Goal: Transaction & Acquisition: Obtain resource

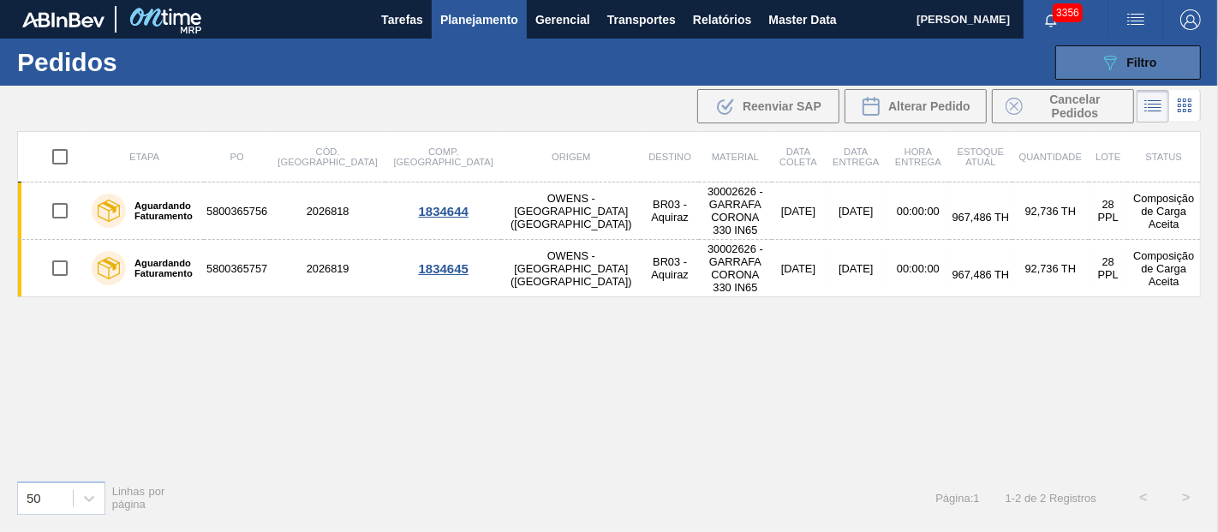
click at [1118, 51] on button "089F7B8B-B2A5-4AFE-B5C0-19BA573D28AC Filtro" at bounding box center [1128, 62] width 146 height 34
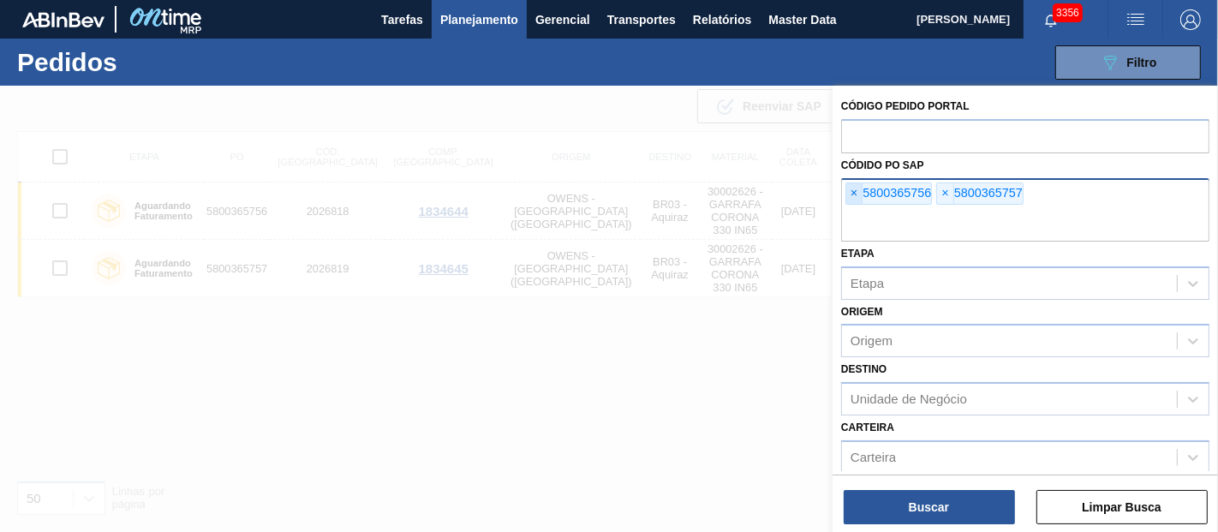
click at [853, 188] on span "×" at bounding box center [854, 193] width 16 height 21
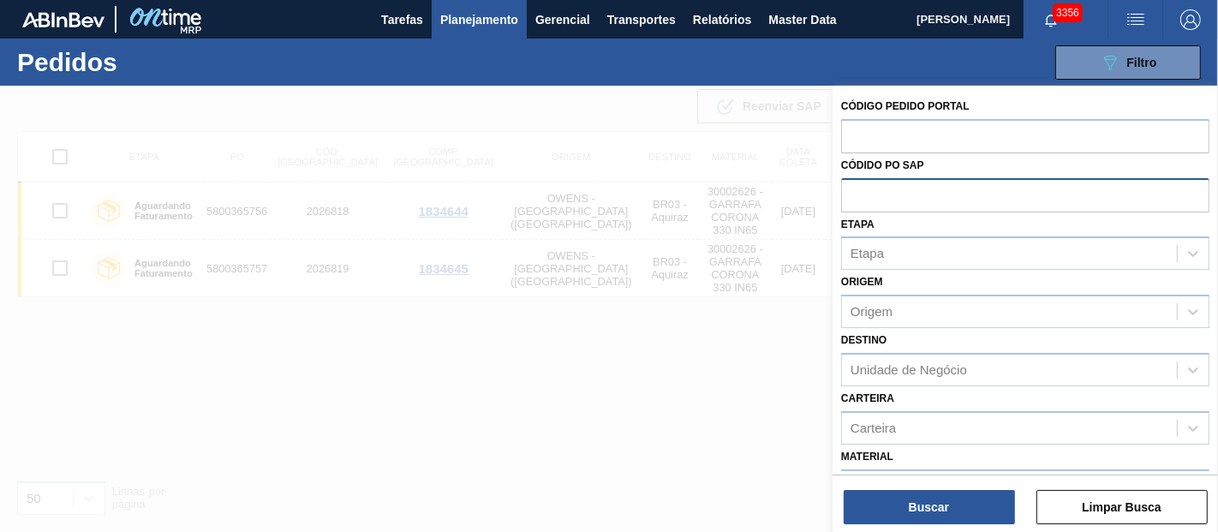
click at [853, 188] on input "text" at bounding box center [1025, 194] width 368 height 33
paste input "text"
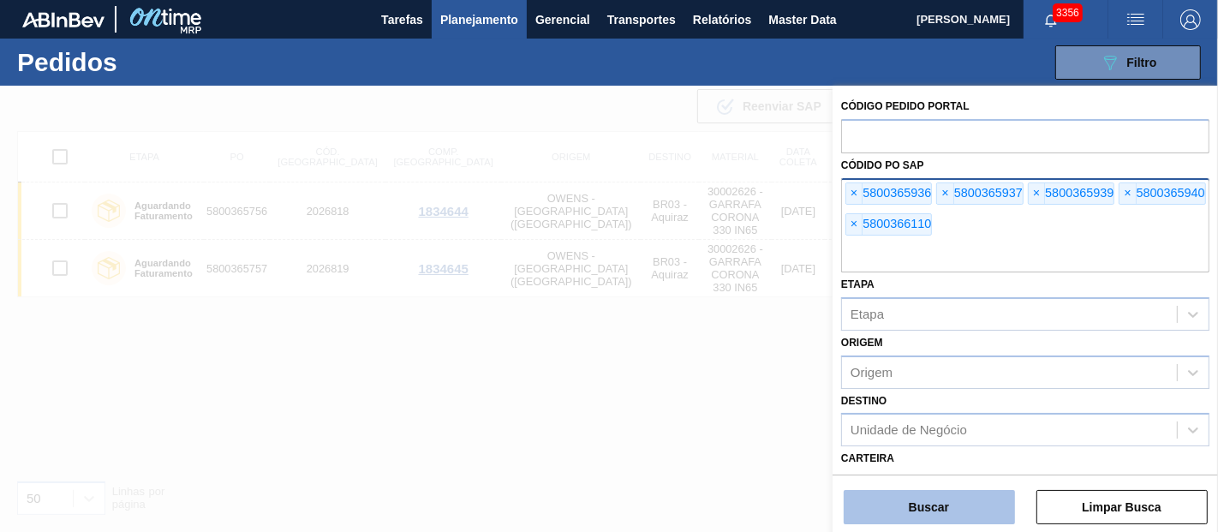
click at [934, 492] on button "Buscar" at bounding box center [929, 507] width 171 height 34
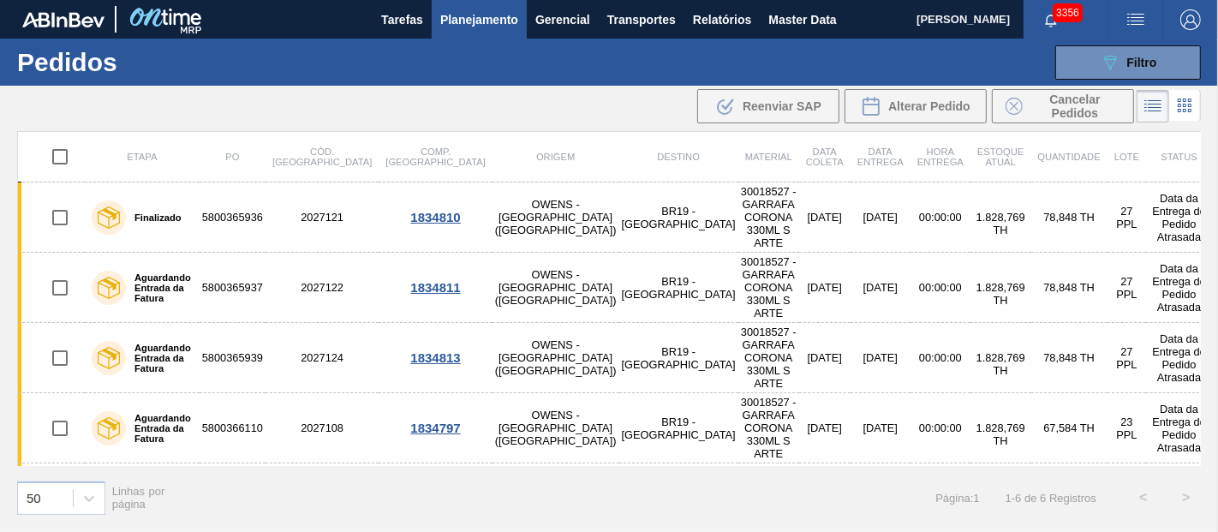
click at [385, 526] on div "50 Linhas por página Página : 1 1 - 6 de 6 Registros < >" at bounding box center [609, 497] width 1218 height 63
click at [1109, 58] on icon at bounding box center [1110, 63] width 13 height 15
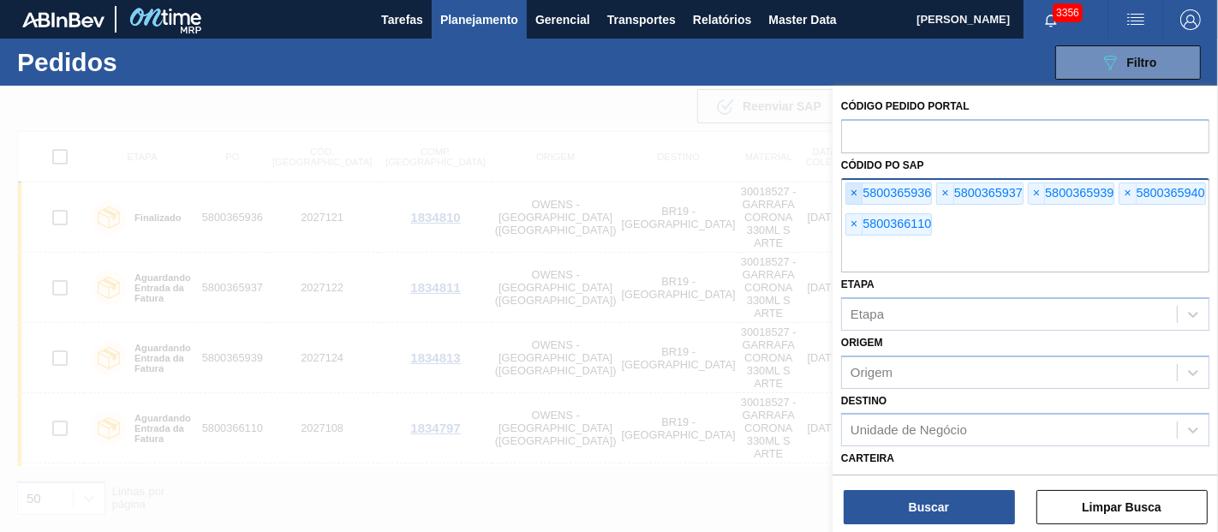
click at [852, 189] on span "×" at bounding box center [854, 193] width 16 height 21
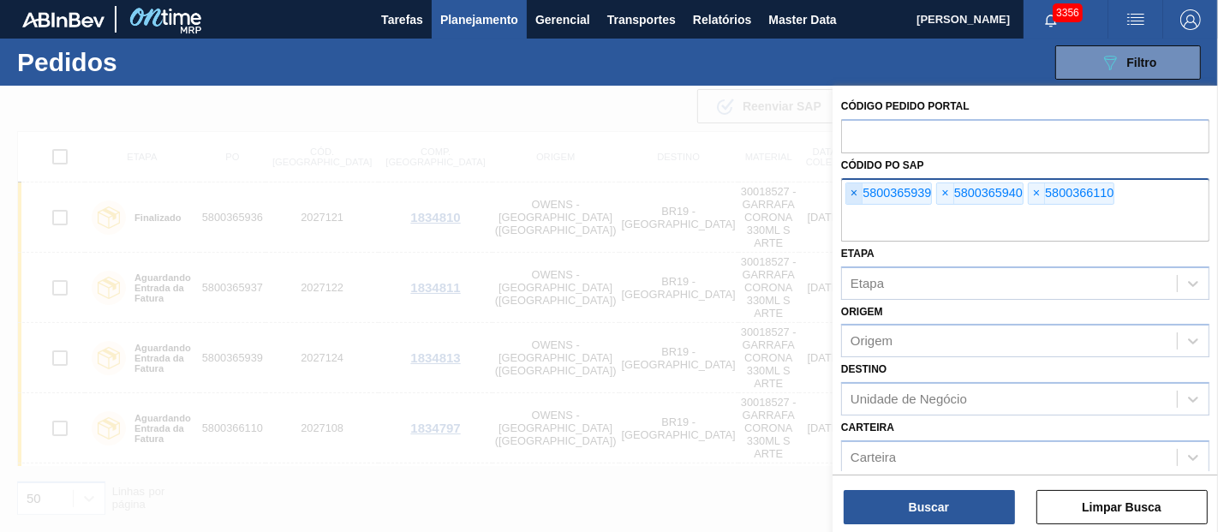
click at [852, 189] on span "×" at bounding box center [854, 193] width 16 height 21
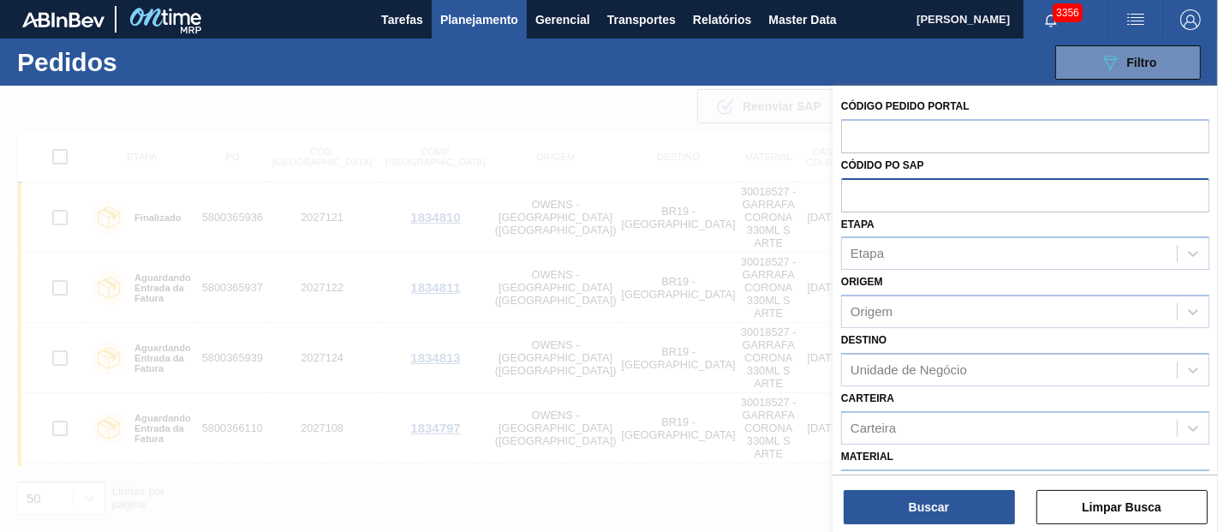
paste input "text"
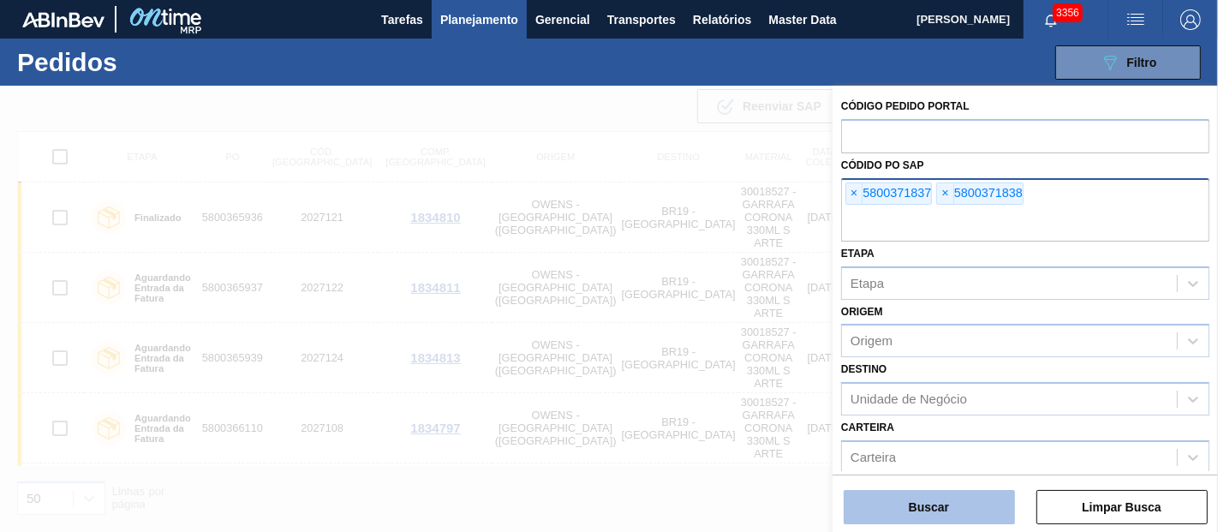
click at [933, 510] on button "Buscar" at bounding box center [929, 507] width 171 height 34
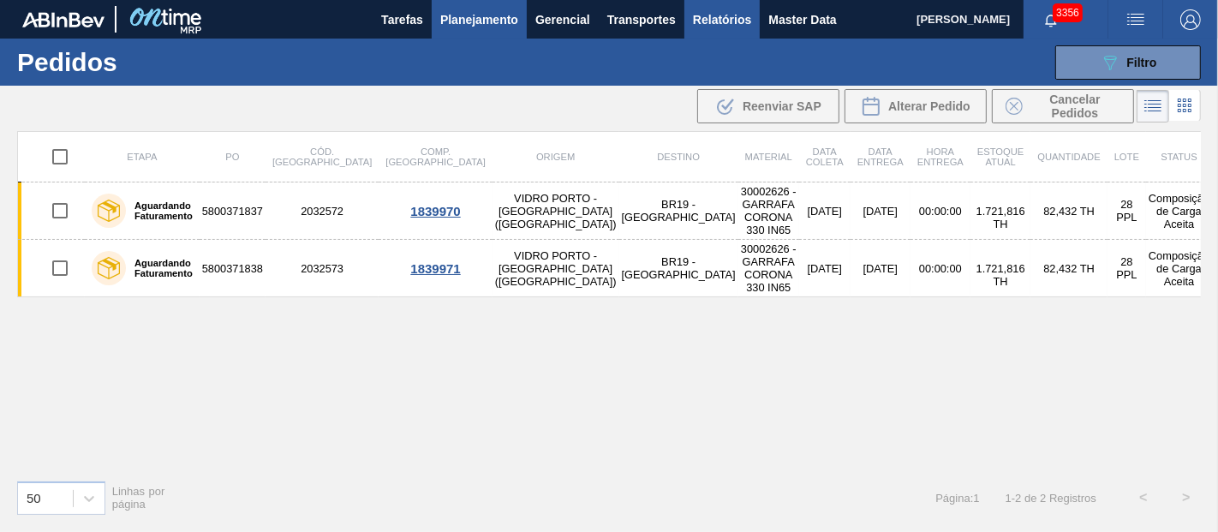
click at [750, 24] on span "Relatórios" at bounding box center [722, 19] width 58 height 21
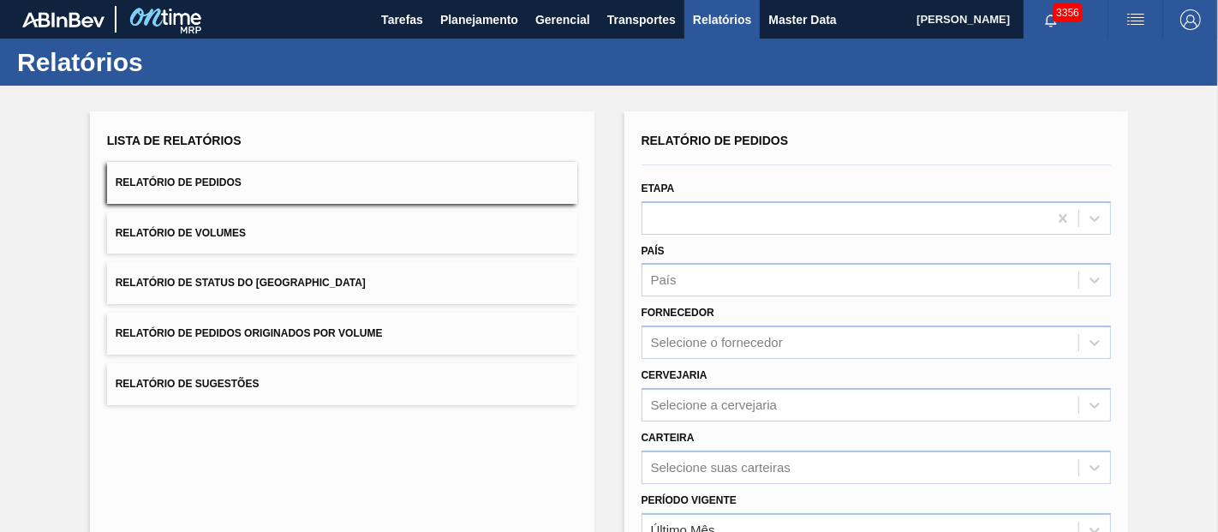
click at [221, 272] on button "Relatório de Status do [GEOGRAPHIC_DATA]" at bounding box center [342, 283] width 470 height 42
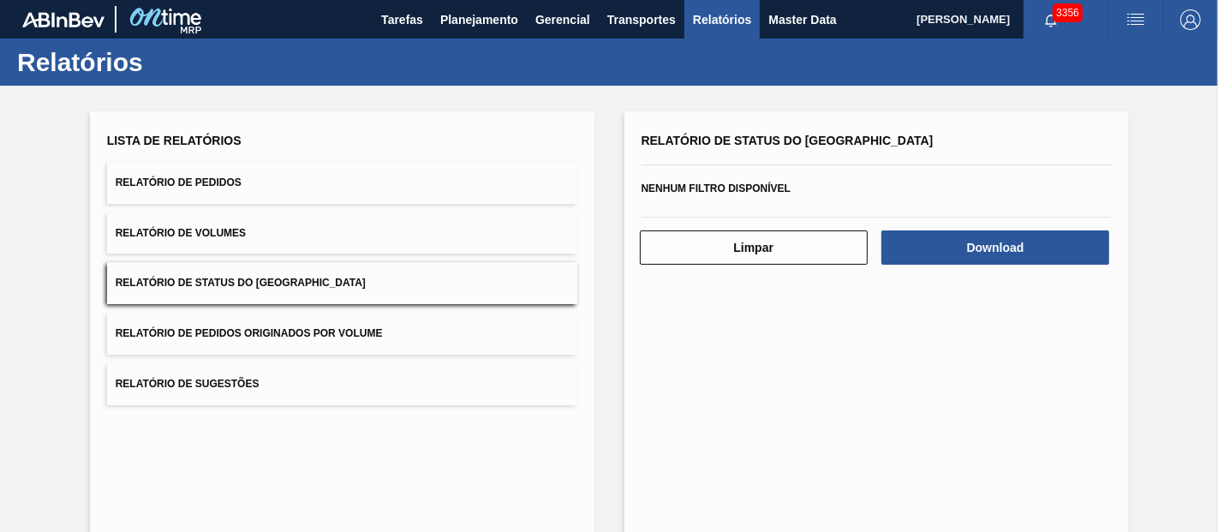
click at [254, 321] on button "Relatório de Pedidos Originados por Volume" at bounding box center [342, 334] width 470 height 42
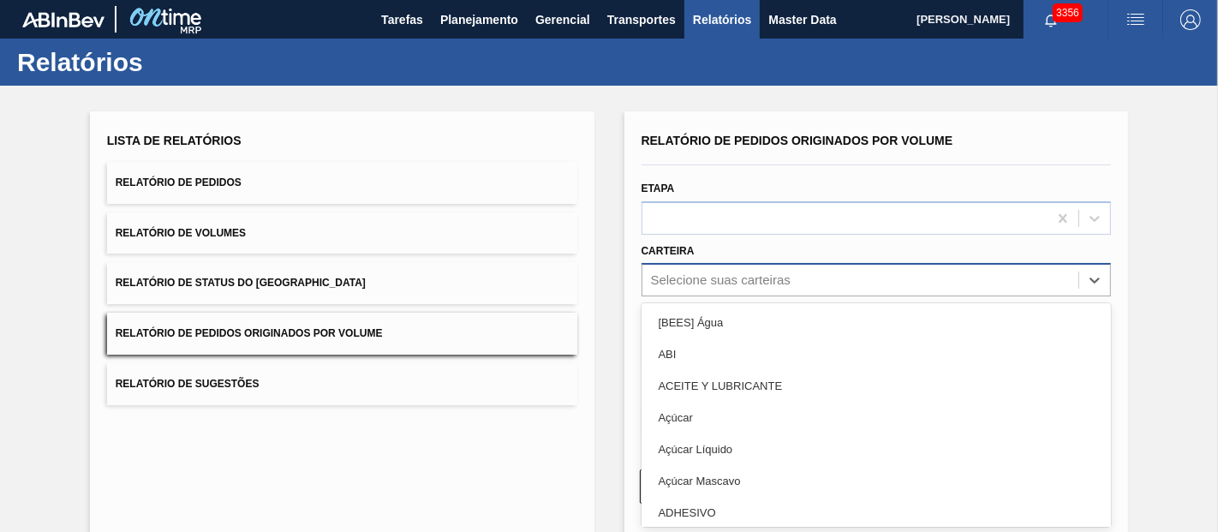
click at [704, 278] on div "Relatório de Pedidos Originados por Volume Etapa Carteira option [BEES] Água fo…" at bounding box center [877, 285] width 470 height 312
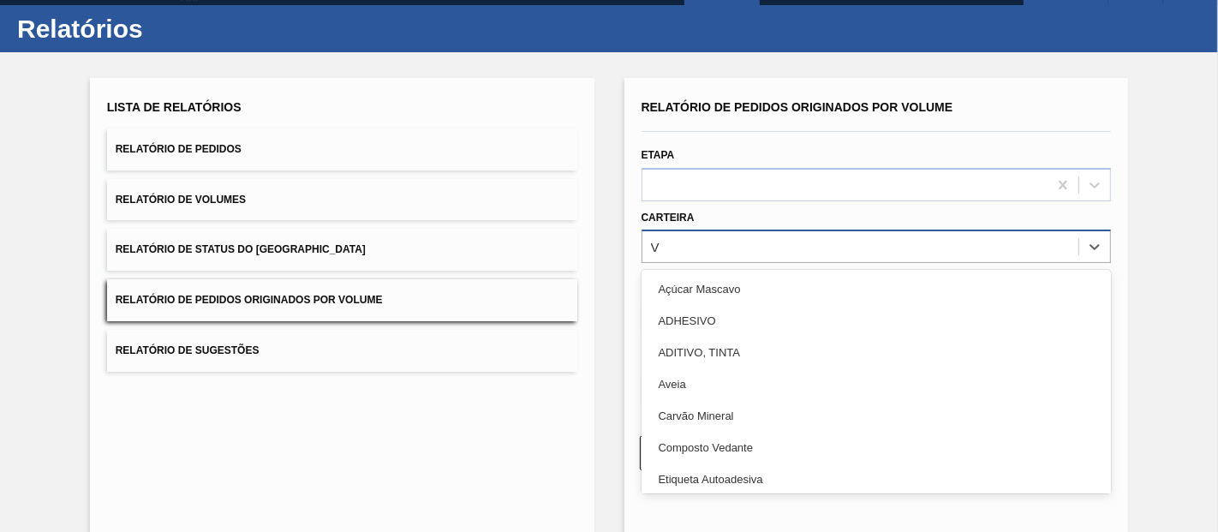
scroll to position [34, 0]
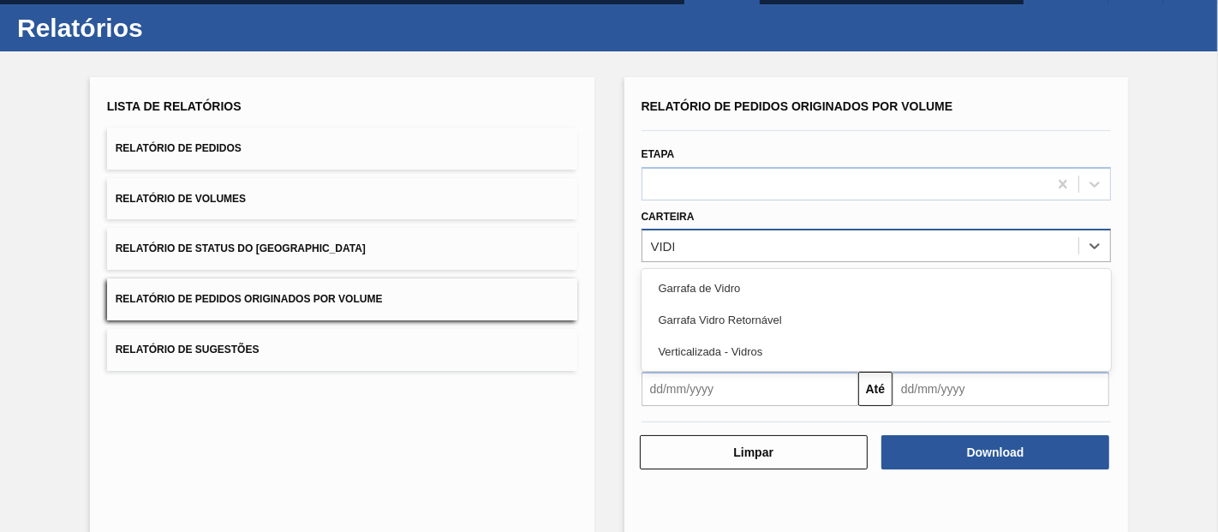
type input "VIDRO"
click at [704, 278] on div "Garrafa de Vidro" at bounding box center [877, 288] width 470 height 32
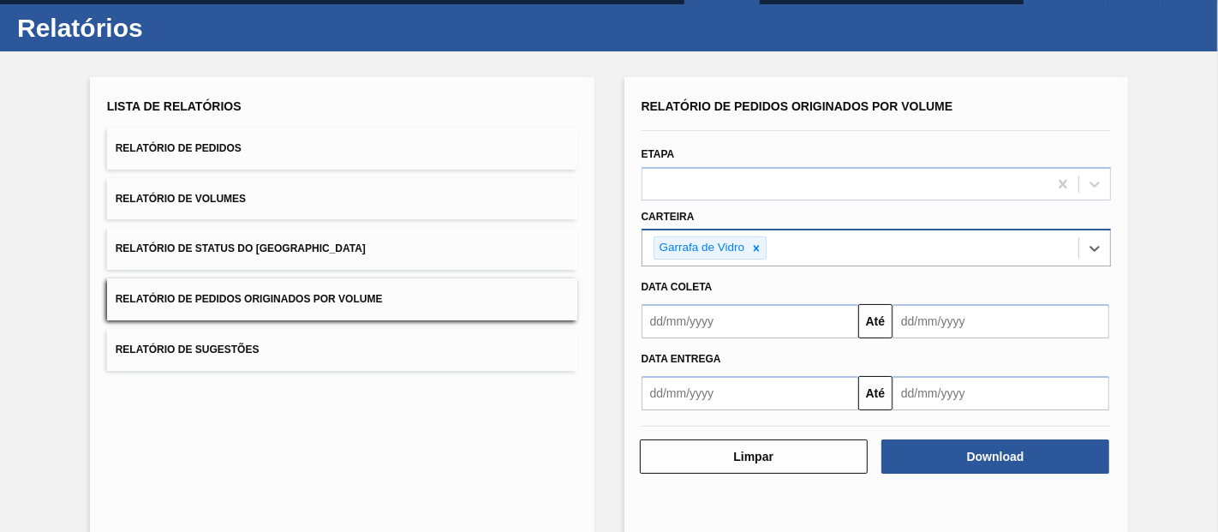
click at [702, 318] on input "text" at bounding box center [750, 321] width 217 height 34
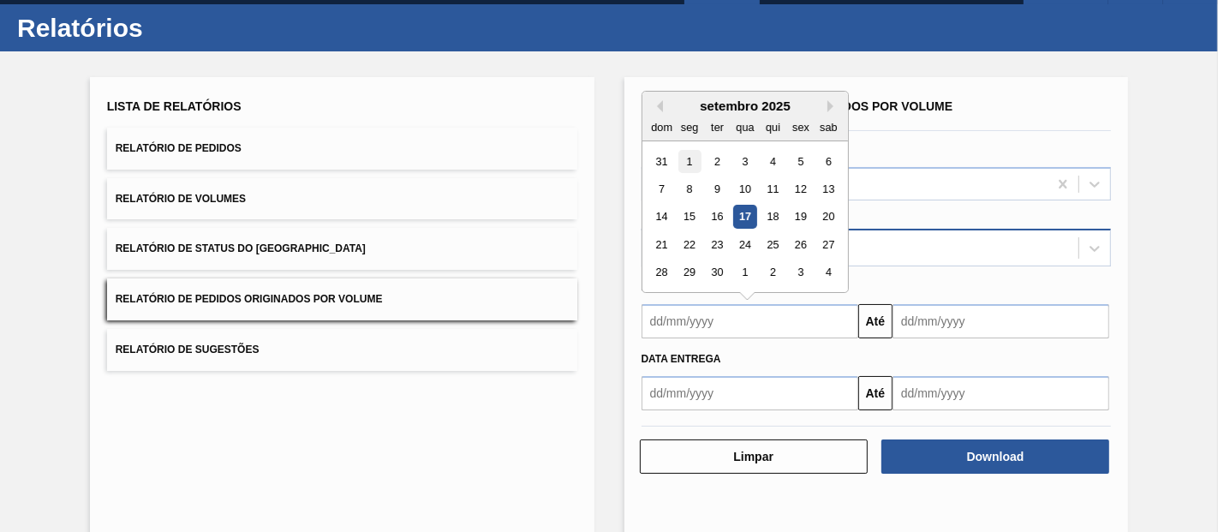
click at [690, 154] on div "1" at bounding box center [689, 161] width 23 height 23
type input "[DATE]"
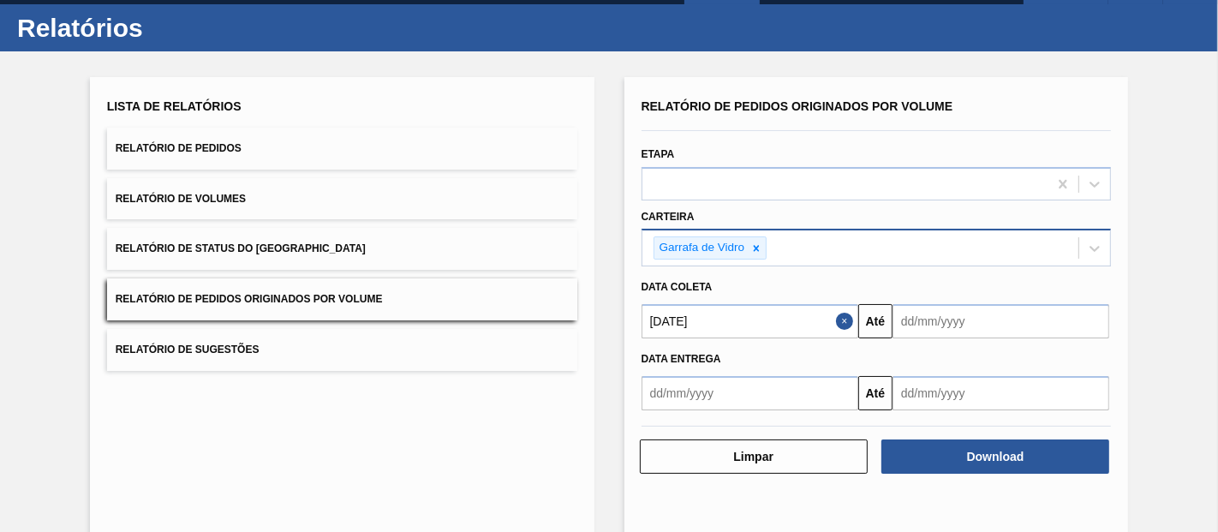
click at [915, 296] on div "Data coleta" at bounding box center [877, 287] width 484 height 25
click at [920, 312] on input "text" at bounding box center [1001, 321] width 217 height 34
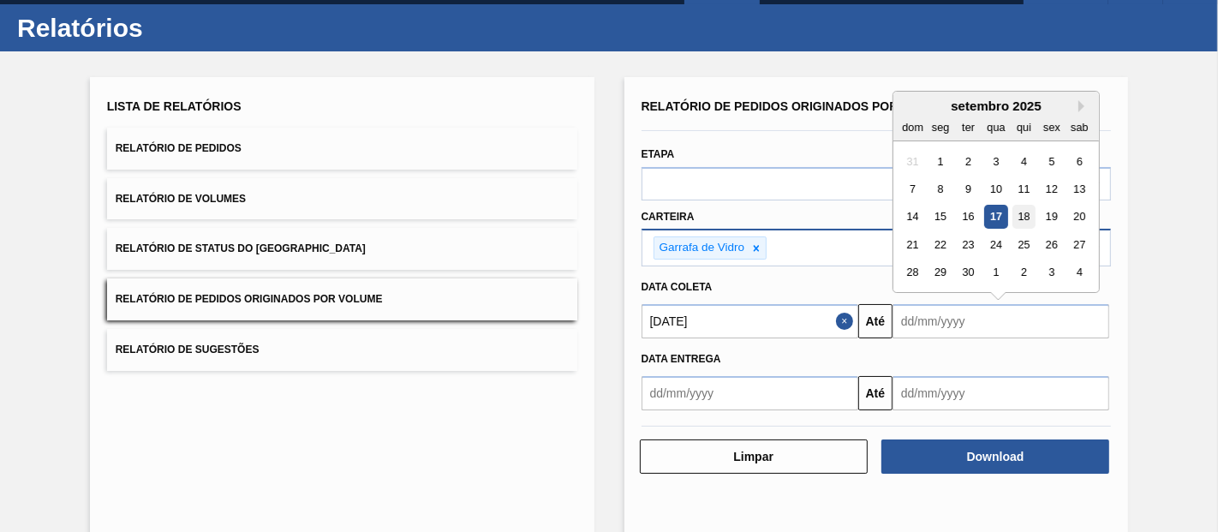
click at [1025, 216] on div "18" at bounding box center [1024, 217] width 23 height 23
type input "[DATE]"
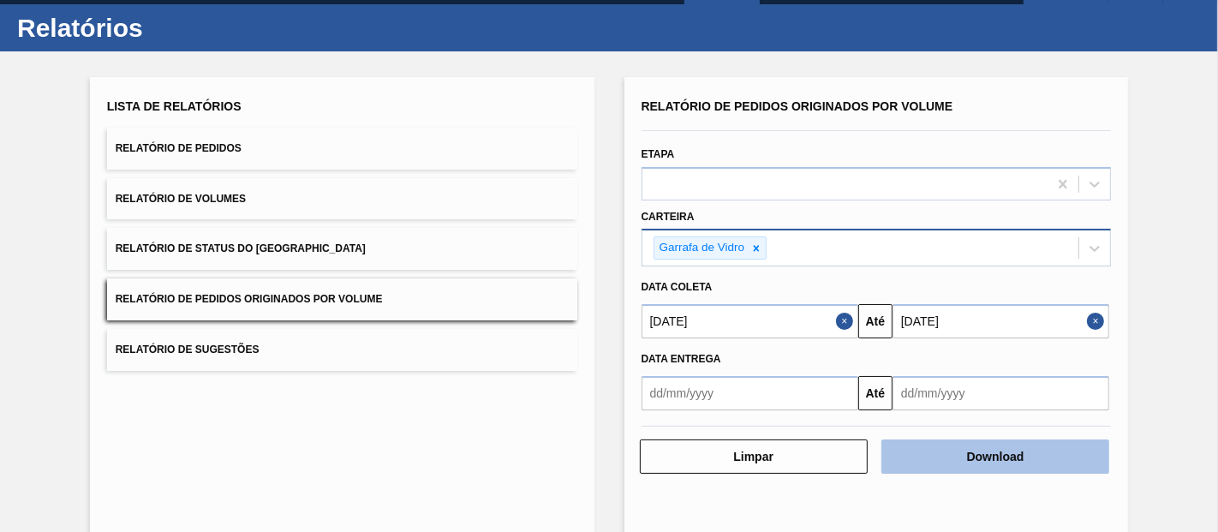
click at [995, 451] on button "Download" at bounding box center [996, 456] width 228 height 34
